Goal: Information Seeking & Learning: Learn about a topic

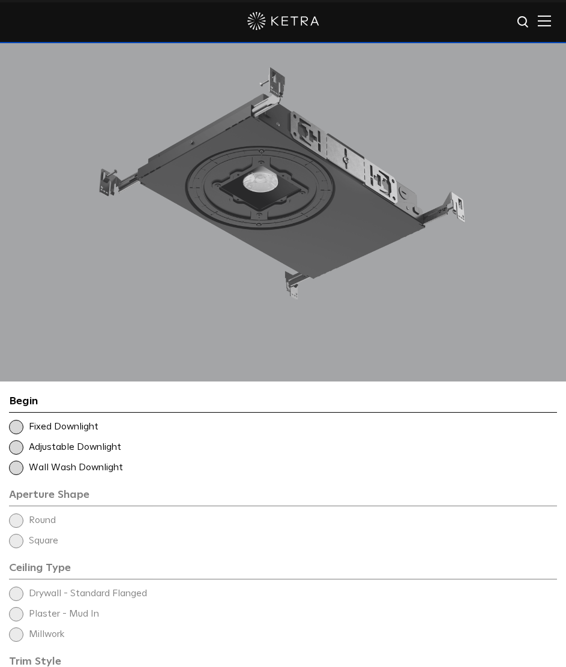
scroll to position [1620, 0]
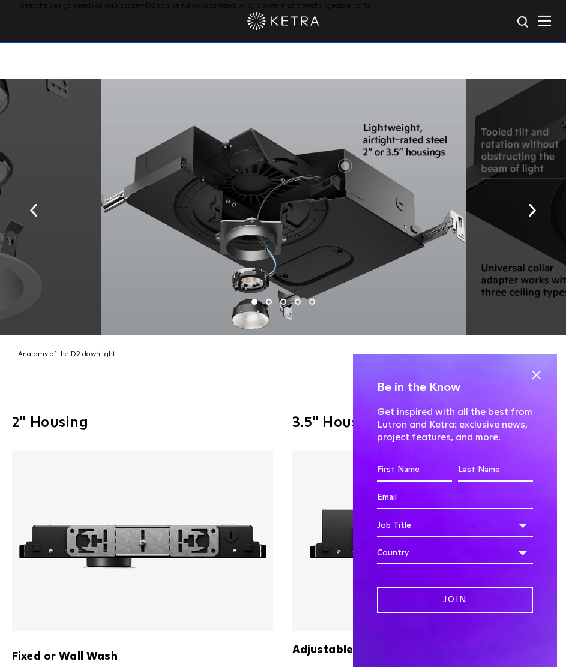
drag, startPoint x: 179, startPoint y: 314, endPoint x: 203, endPoint y: 448, distance: 136.1
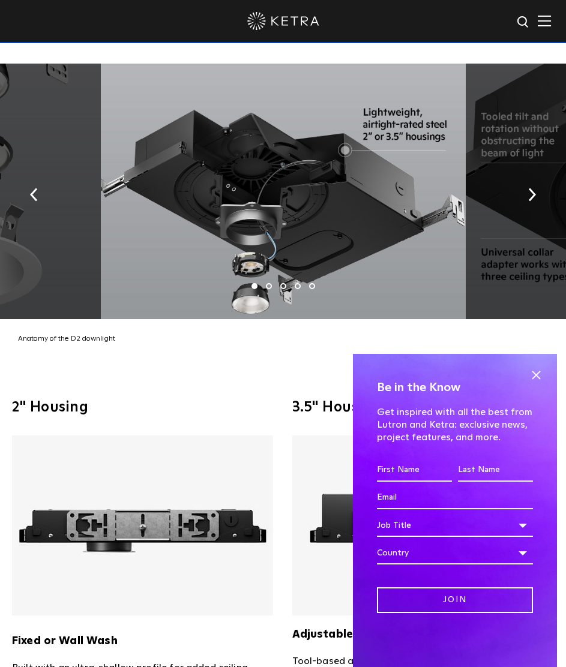
drag, startPoint x: 215, startPoint y: 452, endPoint x: 207, endPoint y: 378, distance: 74.9
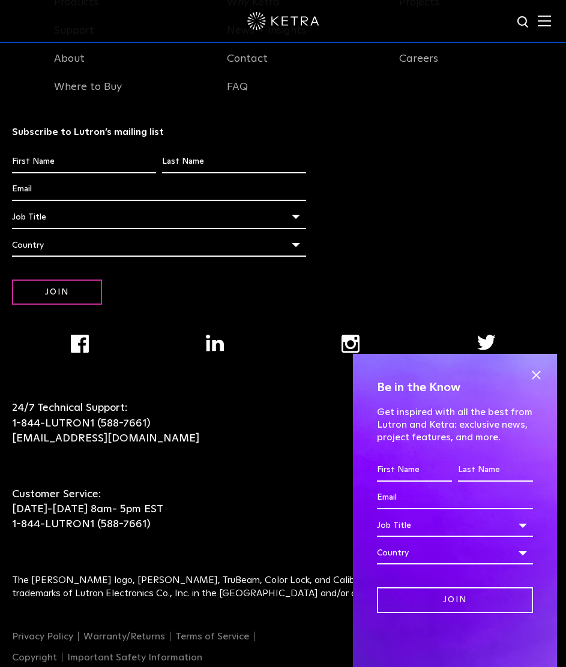
drag, startPoint x: 220, startPoint y: 430, endPoint x: 245, endPoint y: 527, distance: 100.4
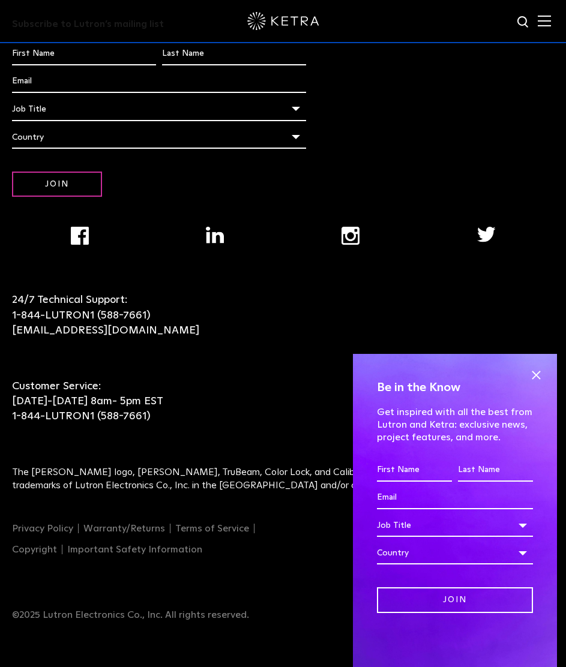
drag, startPoint x: 245, startPoint y: 527, endPoint x: 141, endPoint y: 1, distance: 537.1
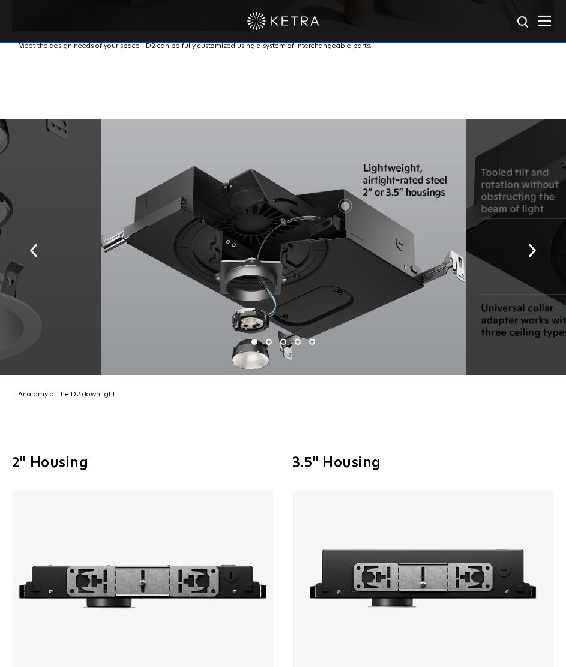
scroll to position [2760, 0]
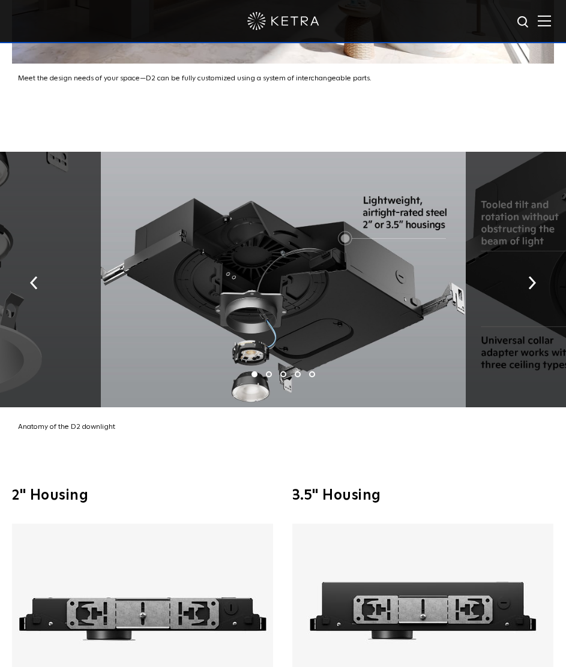
click at [430, 468] on div "2" Housing Fixed or Wall Wash Built with an ultra-shallow profile for added cei…" at bounding box center [283, 635] width 566 height 403
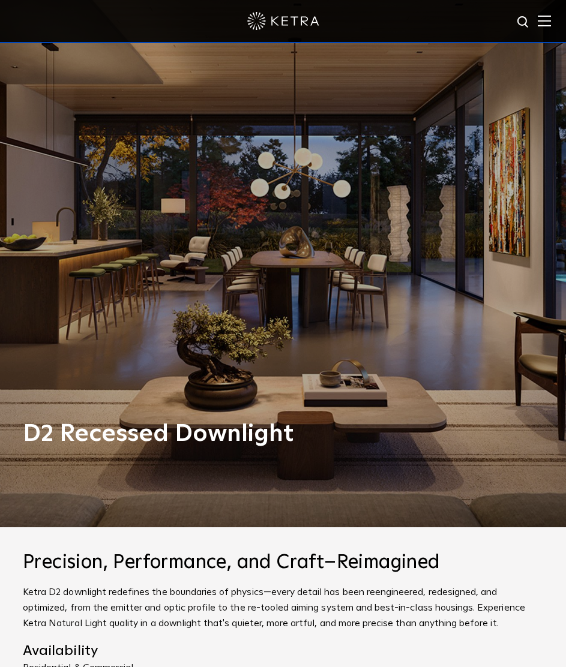
scroll to position [420, 0]
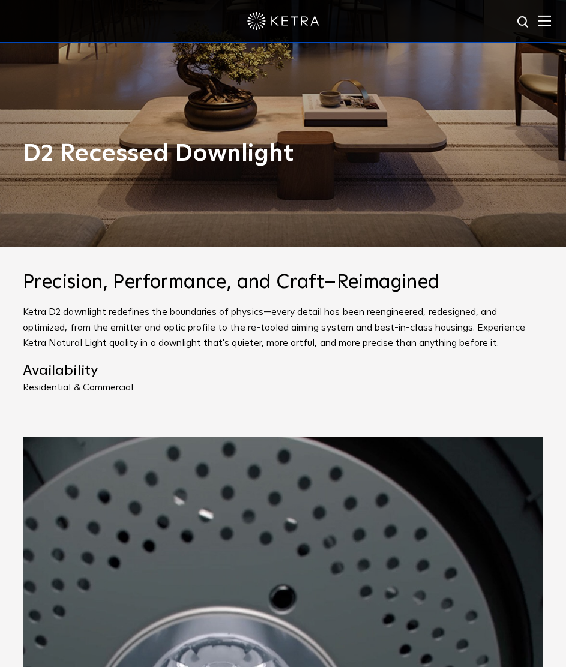
click at [196, 392] on p "Residential & Commercial" at bounding box center [283, 388] width 520 height 10
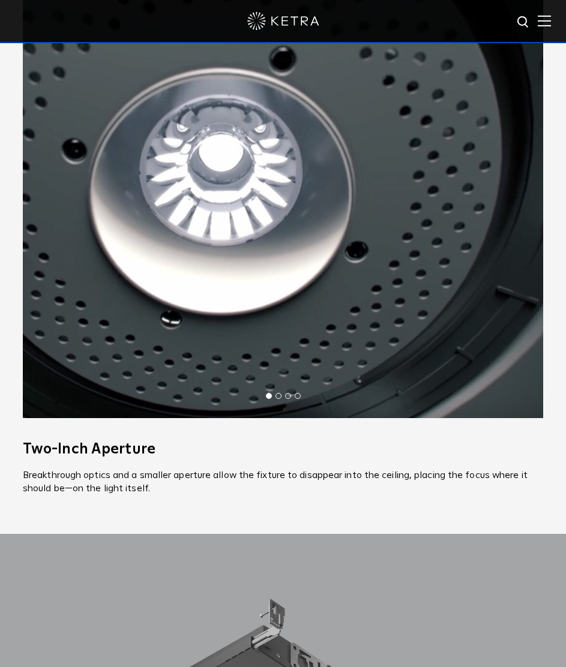
scroll to position [960, 0]
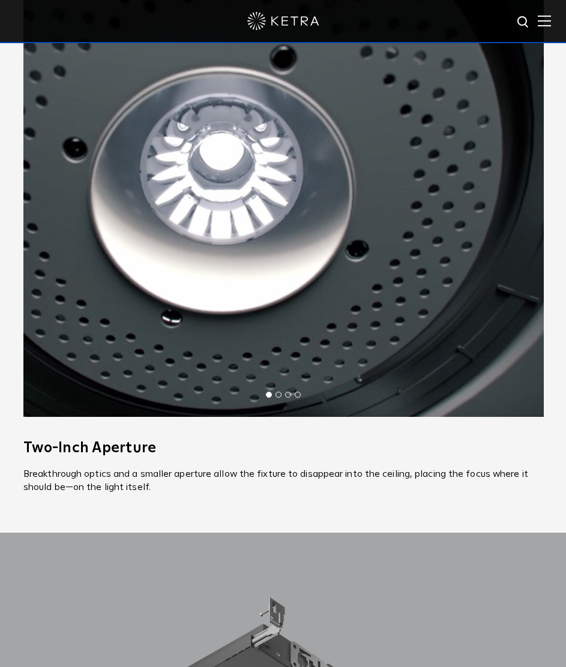
drag, startPoint x: 251, startPoint y: 283, endPoint x: 277, endPoint y: 238, distance: 51.1
click at [277, 237] on img at bounding box center [283, 157] width 520 height 520
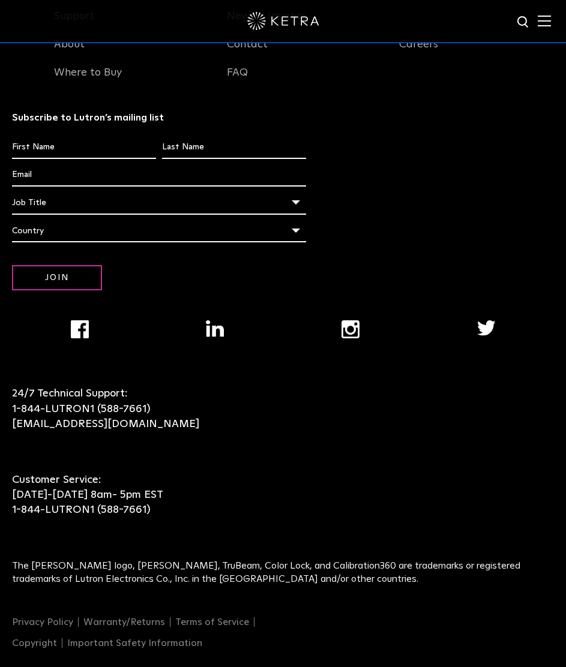
scroll to position [4321, 0]
